Goal: Use online tool/utility: Utilize a website feature to perform a specific function

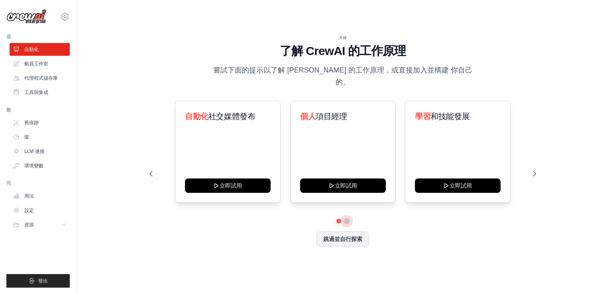
click at [348, 218] on button at bounding box center [347, 221] width 6 height 6
click at [251, 128] on div "內容 策展人 立即試用" at bounding box center [228, 152] width 106 height 102
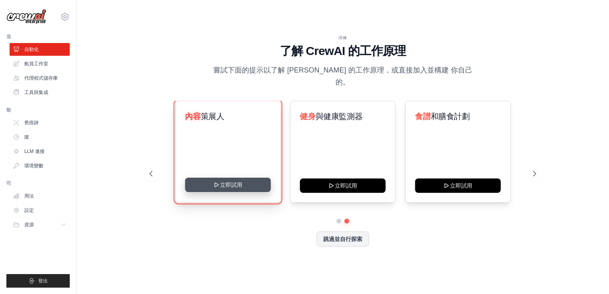
click at [248, 181] on button "立即試用" at bounding box center [228, 185] width 86 height 14
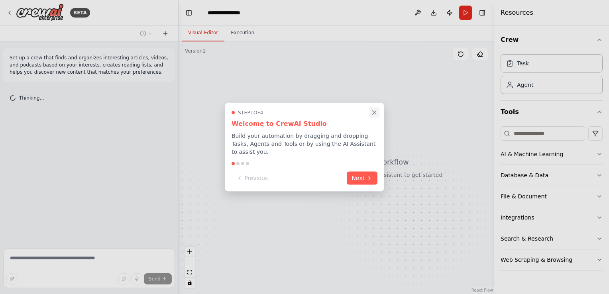
click at [375, 112] on icon "Close walkthrough" at bounding box center [374, 112] width 7 height 7
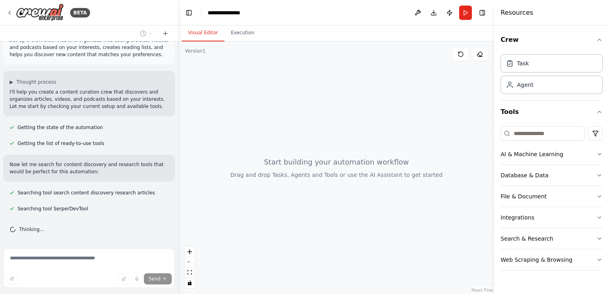
scroll to position [33, 0]
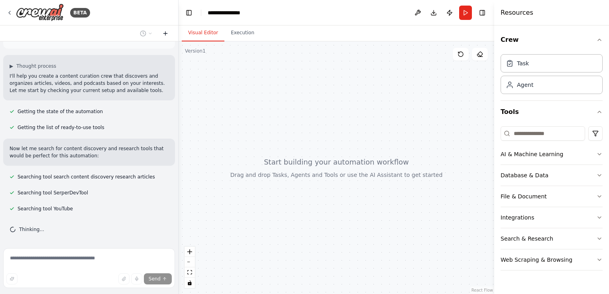
click at [166, 33] on icon at bounding box center [166, 33] width 4 height 0
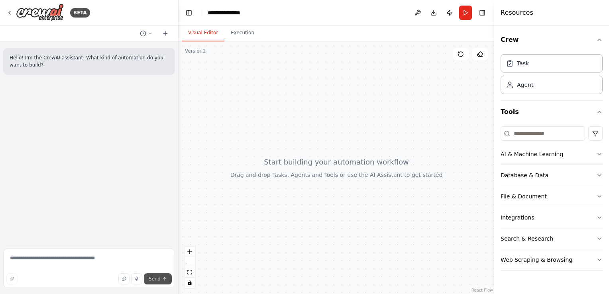
click at [156, 279] on span "Send" at bounding box center [155, 279] width 12 height 6
click at [164, 281] on icon "submit" at bounding box center [164, 279] width 5 height 5
